Goal: Task Accomplishment & Management: Use online tool/utility

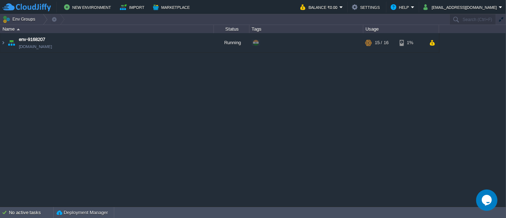
click at [0, 45] on table "env-9168207 env-9168207.in1.cloudjiffy.net Running + Add to Env Group RAM 77% C…" at bounding box center [220, 43] width 440 height 20
click at [2, 43] on img at bounding box center [3, 42] width 6 height 19
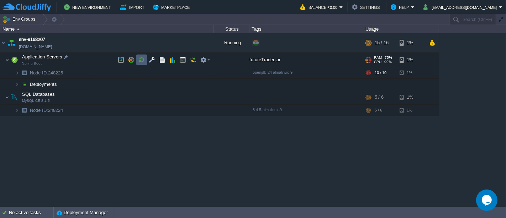
click at [145, 60] on td at bounding box center [141, 59] width 11 height 11
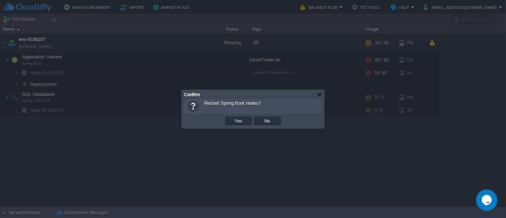
drag, startPoint x: 228, startPoint y: 113, endPoint x: 234, endPoint y: 118, distance: 8.4
click at [228, 114] on div "Restart Spring Boot nodes? OK Yes No Cancel" at bounding box center [253, 114] width 142 height 30
click at [237, 120] on button "Yes" at bounding box center [239, 121] width 12 height 6
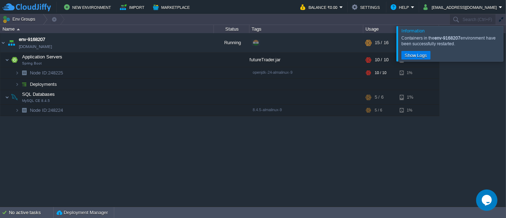
click at [506, 44] on div at bounding box center [515, 43] width 0 height 35
